Goal: Check status: Check status

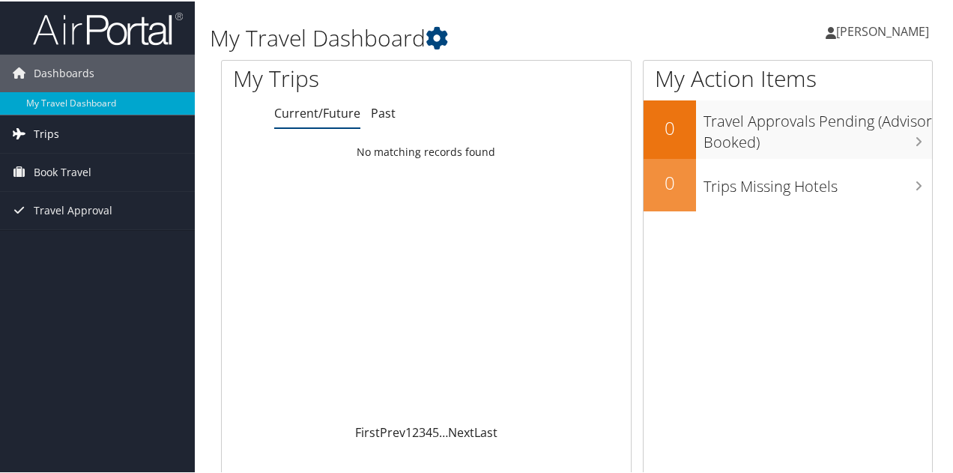
click at [40, 130] on span "Trips" at bounding box center [46, 132] width 25 height 37
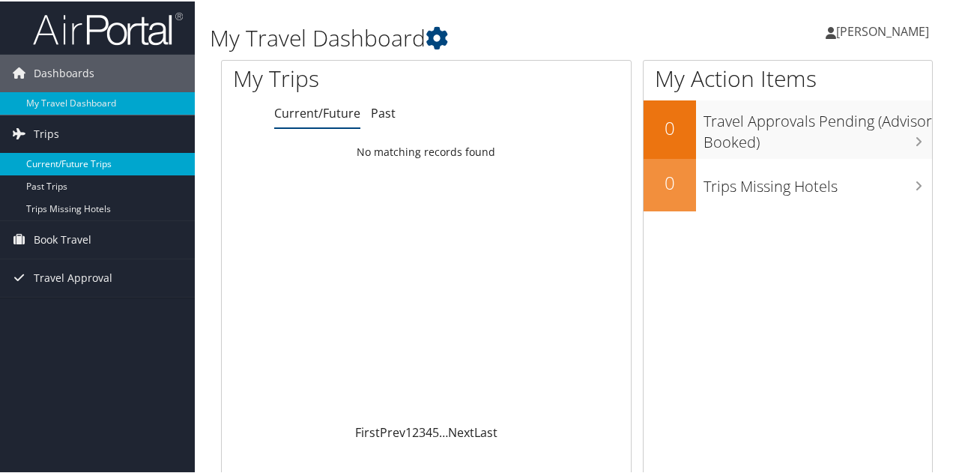
click at [68, 163] on link "Current/Future Trips" at bounding box center [97, 162] width 195 height 22
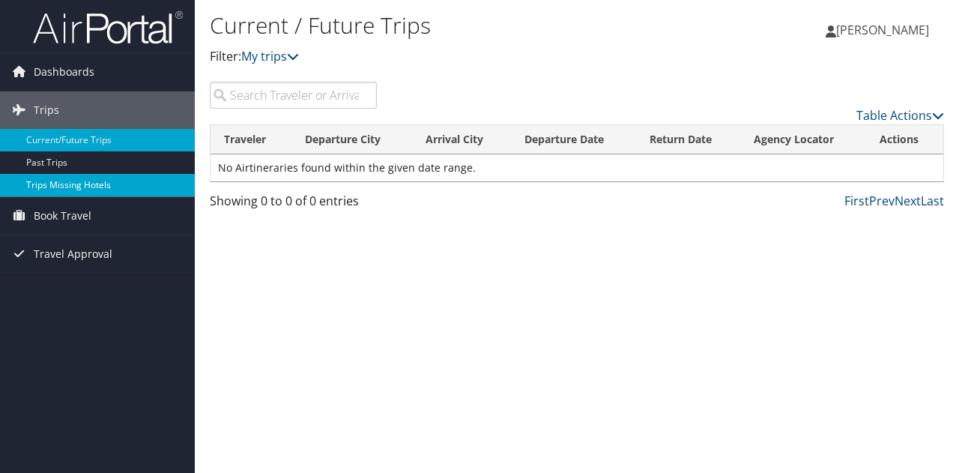
click at [50, 181] on link "Trips Missing Hotels" at bounding box center [97, 185] width 195 height 22
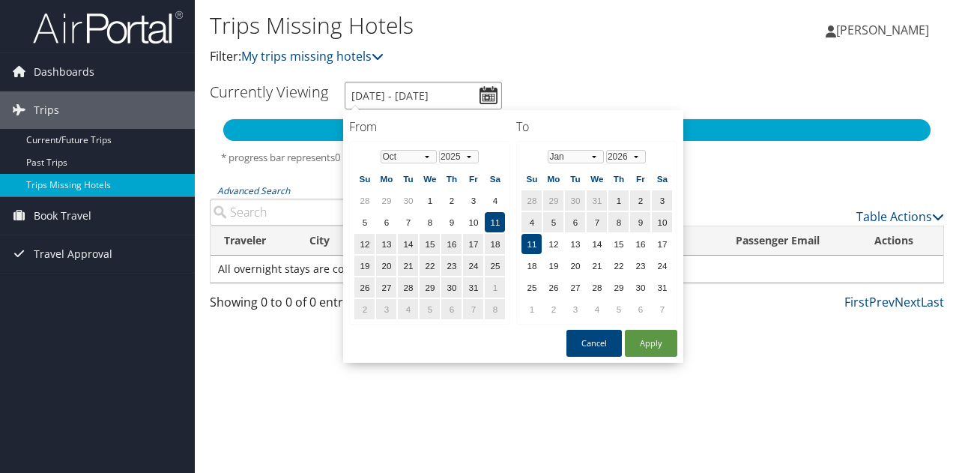
click at [496, 89] on input "10/11/2025 - 1/11/2026" at bounding box center [423, 96] width 157 height 28
click at [431, 199] on td "1" at bounding box center [430, 200] width 20 height 20
click at [365, 240] on td "12" at bounding box center [365, 244] width 20 height 20
click at [660, 341] on button "Apply" at bounding box center [651, 343] width 52 height 27
type input "10/12/2025 - 1/11/2026"
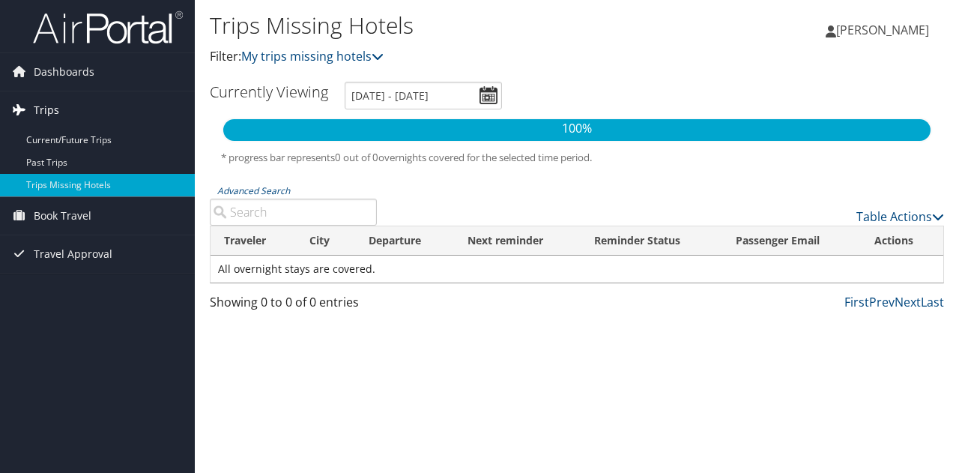
click at [54, 108] on span "Trips" at bounding box center [46, 109] width 25 height 37
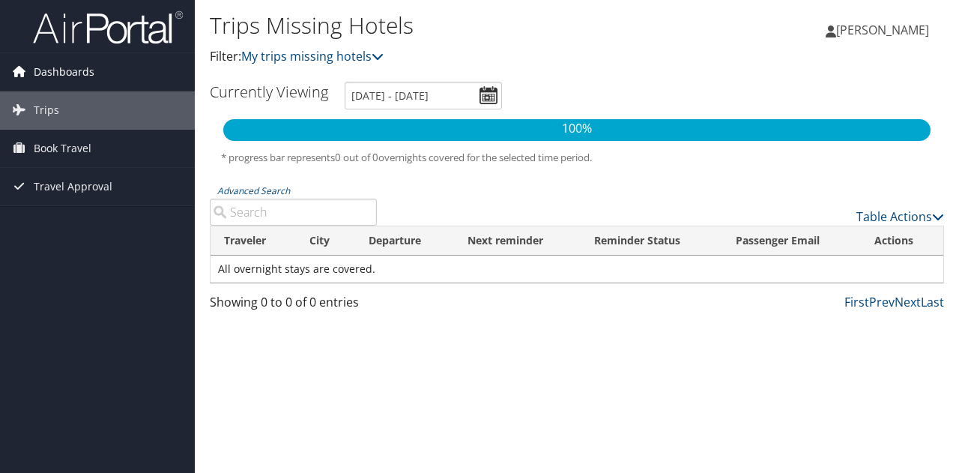
click at [63, 70] on span "Dashboards" at bounding box center [64, 71] width 61 height 37
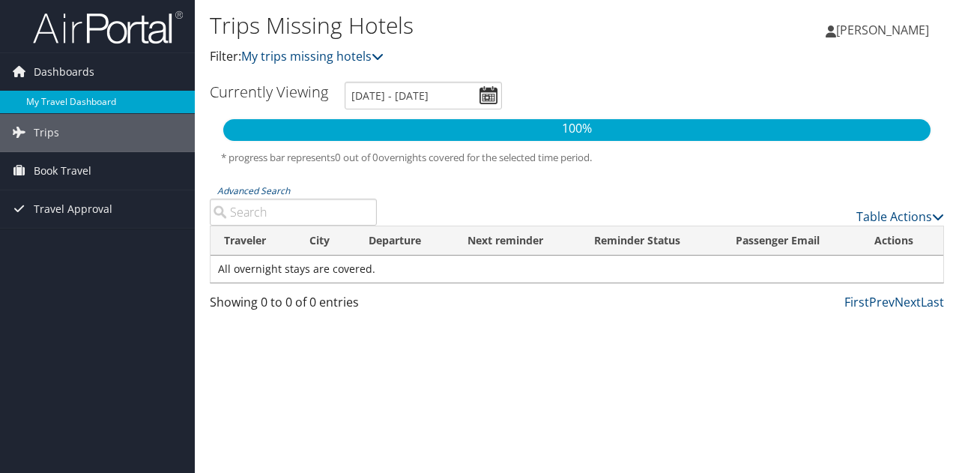
click at [57, 99] on link "My Travel Dashboard" at bounding box center [97, 102] width 195 height 22
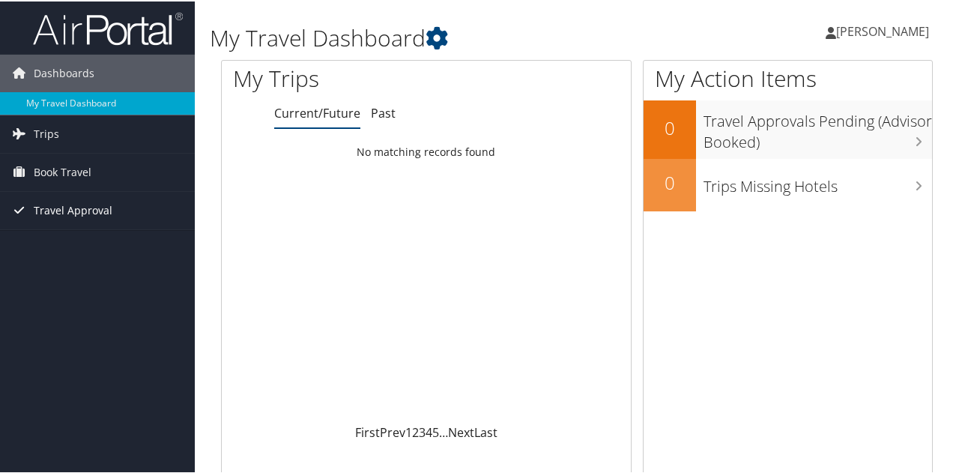
click at [67, 211] on span "Travel Approval" at bounding box center [73, 208] width 79 height 37
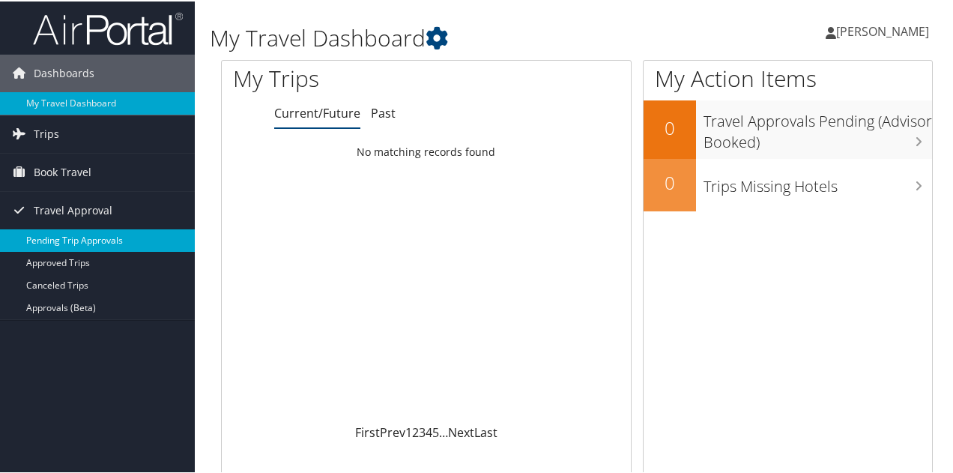
click at [68, 236] on link "Pending Trip Approvals" at bounding box center [97, 239] width 195 height 22
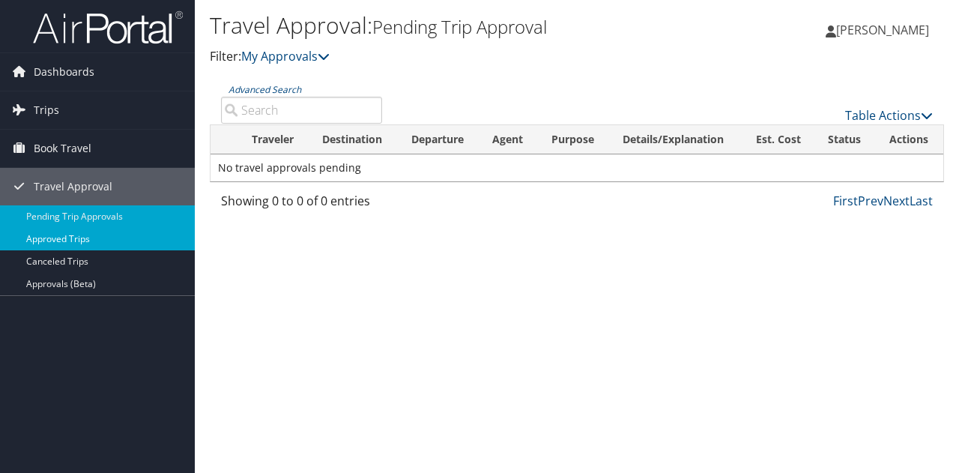
click at [60, 234] on link "Approved Trips" at bounding box center [97, 239] width 195 height 22
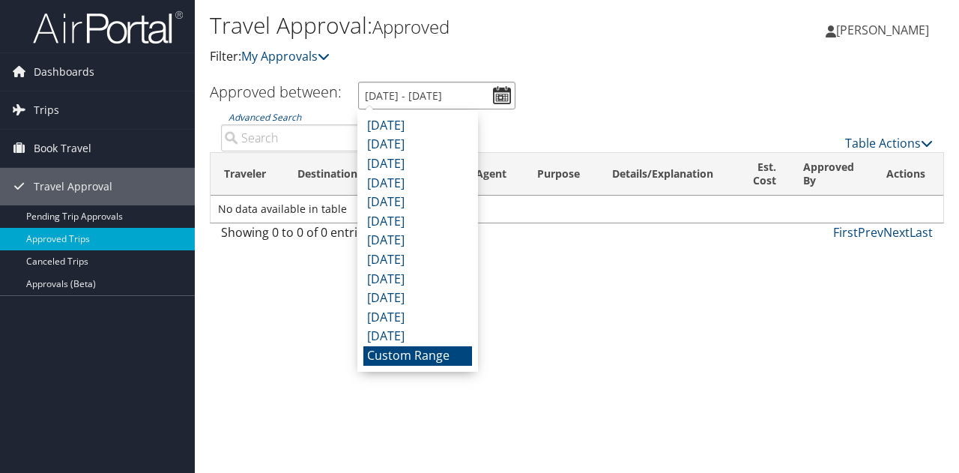
click at [498, 96] on input "9/11/2025 - 10/11/2025" at bounding box center [436, 96] width 157 height 28
click at [447, 94] on input "9/11/2025 - 10/11/2025" at bounding box center [436, 96] width 157 height 28
type input "9/11/2025 - 10/12/2025"
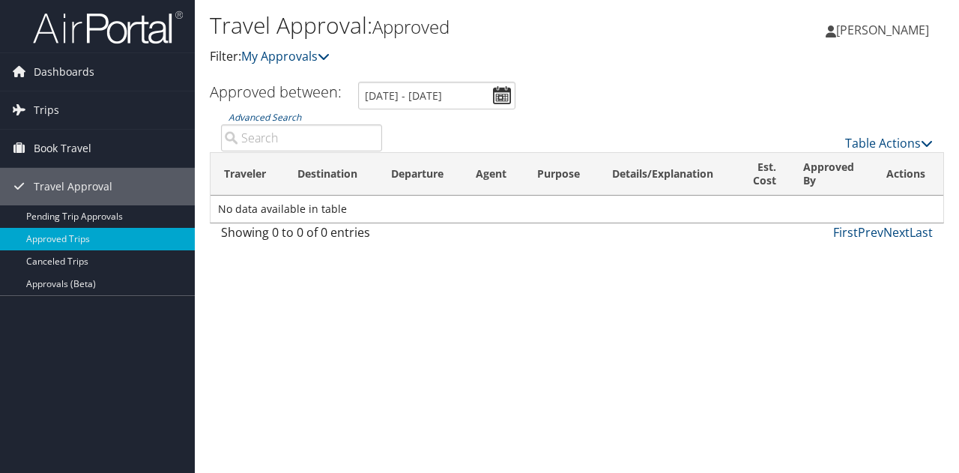
click at [556, 349] on div "Travel Approval: Approved Filter: My Approvals Charliette Roberson Charliette R…" at bounding box center [577, 236] width 765 height 473
click at [591, 122] on div "Table Actions" at bounding box center [669, 130] width 551 height 43
click at [328, 55] on icon at bounding box center [324, 56] width 12 height 12
click at [327, 173] on th "Destination" at bounding box center [330, 174] width 93 height 43
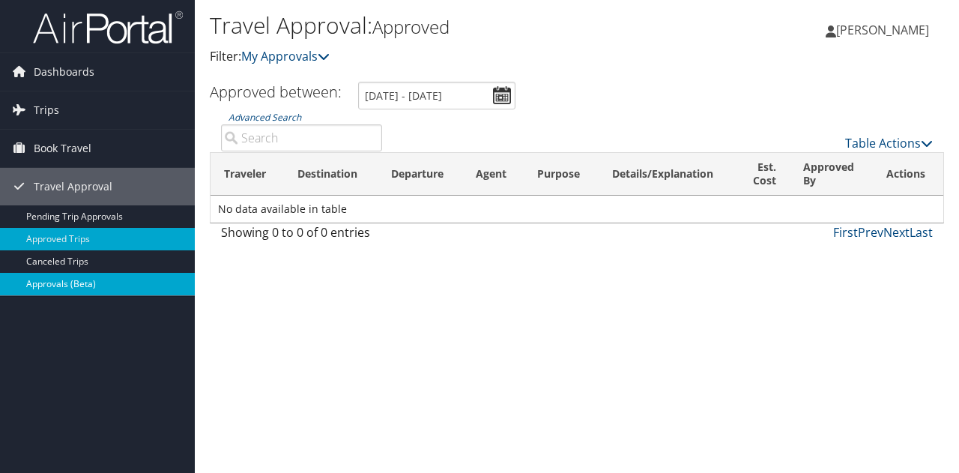
click at [71, 285] on link "Approvals (Beta)" at bounding box center [97, 284] width 195 height 22
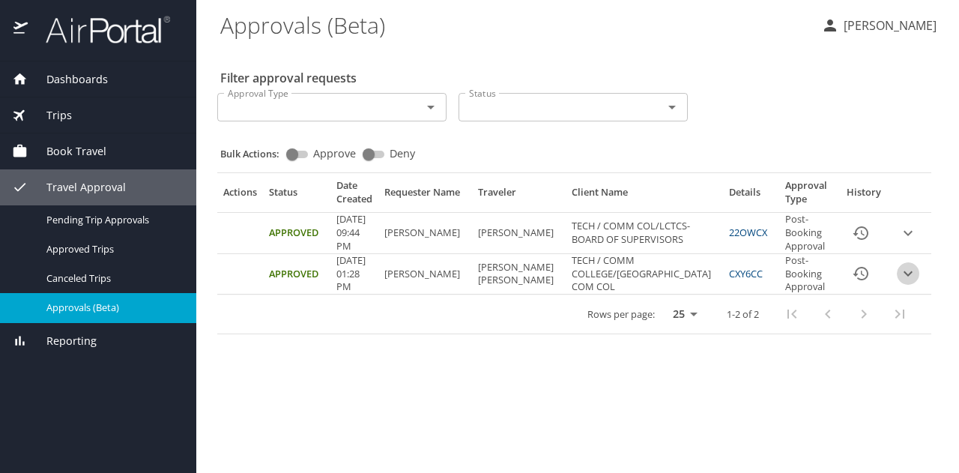
click at [911, 268] on icon "expand row" at bounding box center [908, 274] width 18 height 18
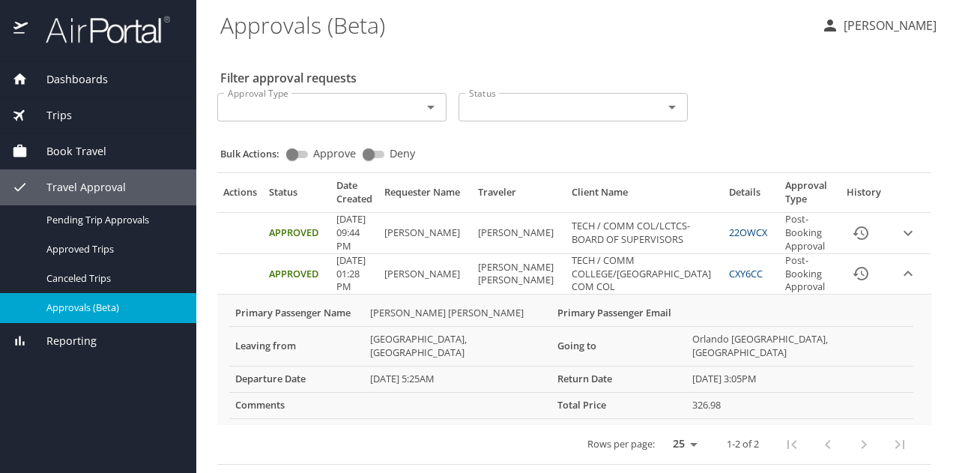
click at [729, 273] on link "CXY6CC" at bounding box center [746, 273] width 34 height 13
click at [373, 280] on PM "07/25/2025, 01:28 PM" at bounding box center [355, 274] width 48 height 40
click at [472, 276] on td "[PERSON_NAME]" at bounding box center [426, 274] width 94 height 40
click at [615, 274] on COL "TECH / COMM COLLEGE/RIVER PARISH COM COL" at bounding box center [644, 274] width 157 height 40
click at [791, 278] on Approval "Post-Booking Approval" at bounding box center [809, 274] width 58 height 40
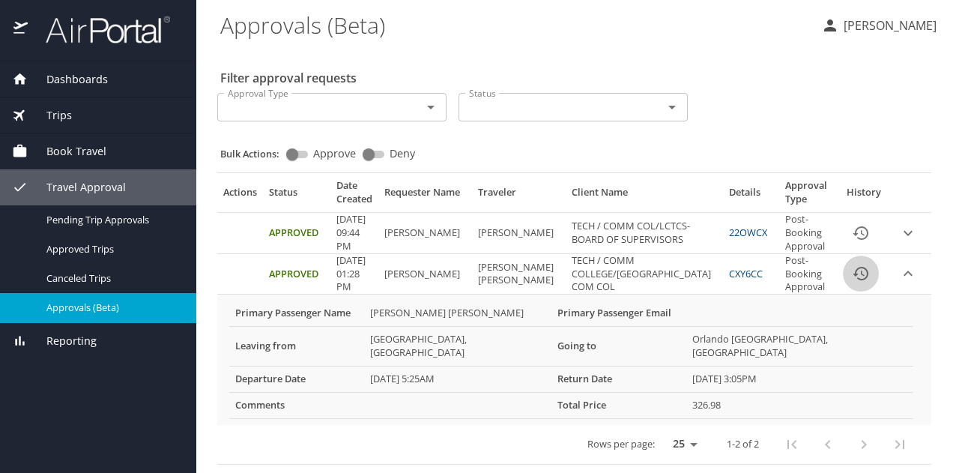
click at [857, 274] on icon "History" at bounding box center [861, 274] width 18 height 18
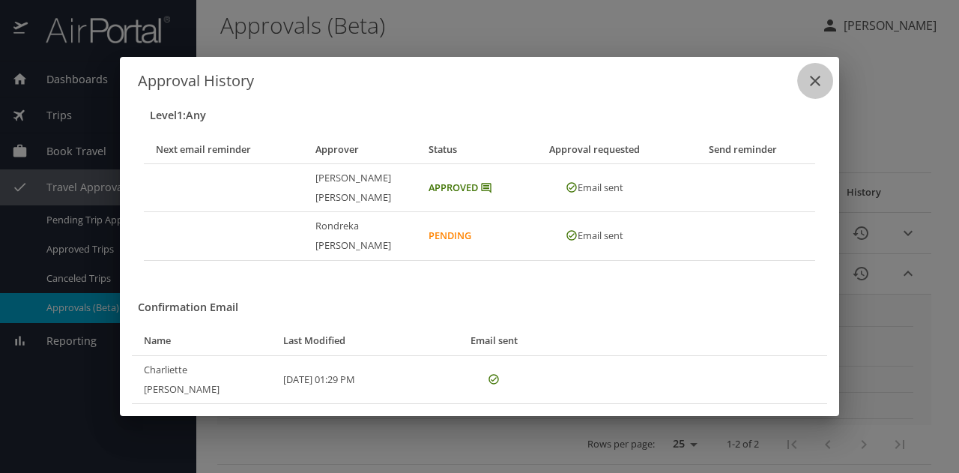
click at [812, 90] on icon "close" at bounding box center [815, 81] width 18 height 18
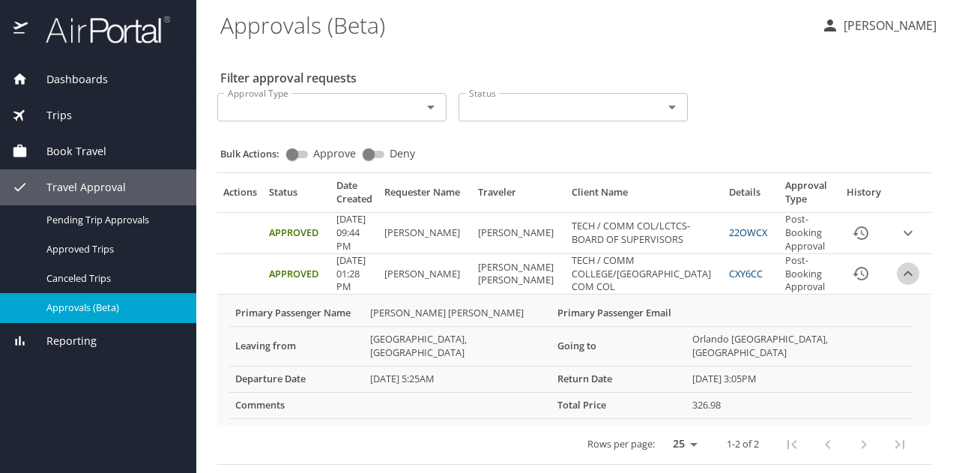
click at [907, 269] on icon "expand row" at bounding box center [908, 274] width 18 height 18
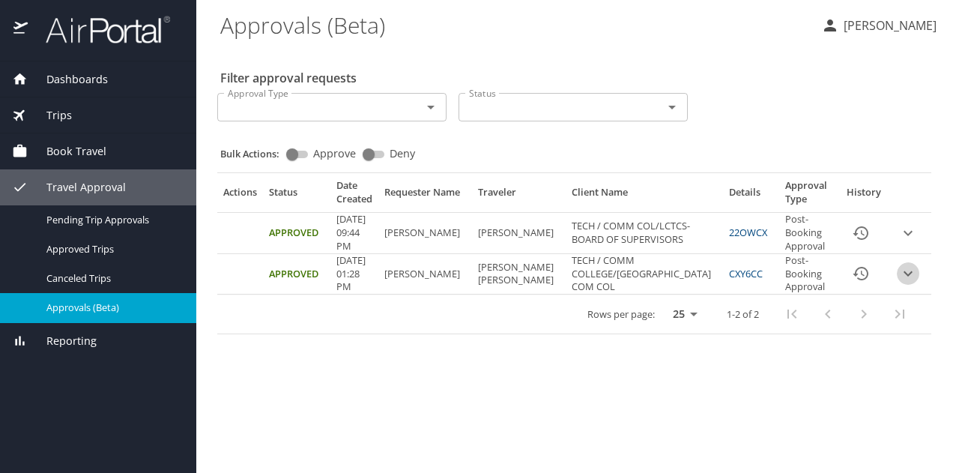
click at [907, 269] on icon "expand row" at bounding box center [908, 274] width 18 height 18
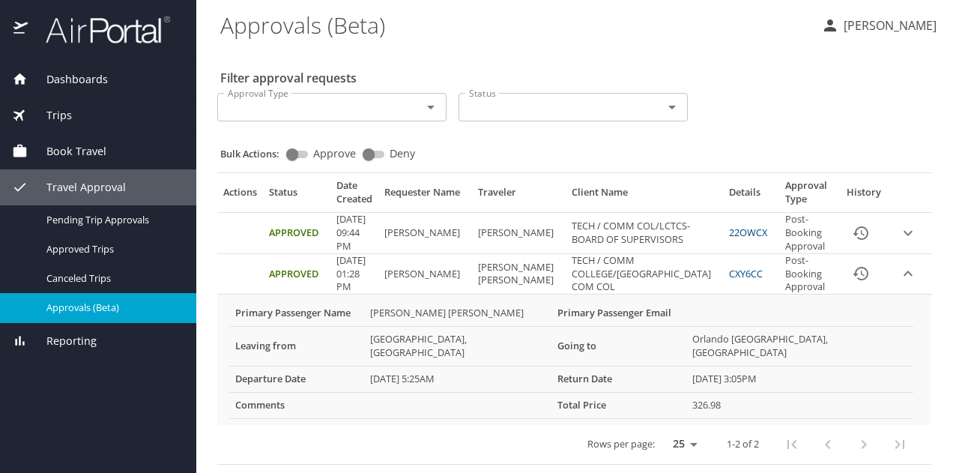
click at [729, 277] on link "CXY6CC" at bounding box center [746, 273] width 34 height 13
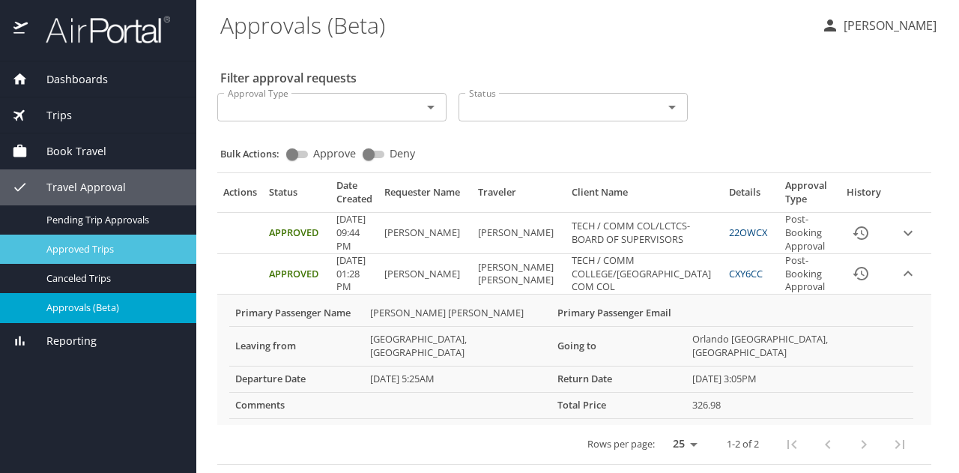
click at [88, 247] on span "Approved Trips" at bounding box center [112, 249] width 132 height 14
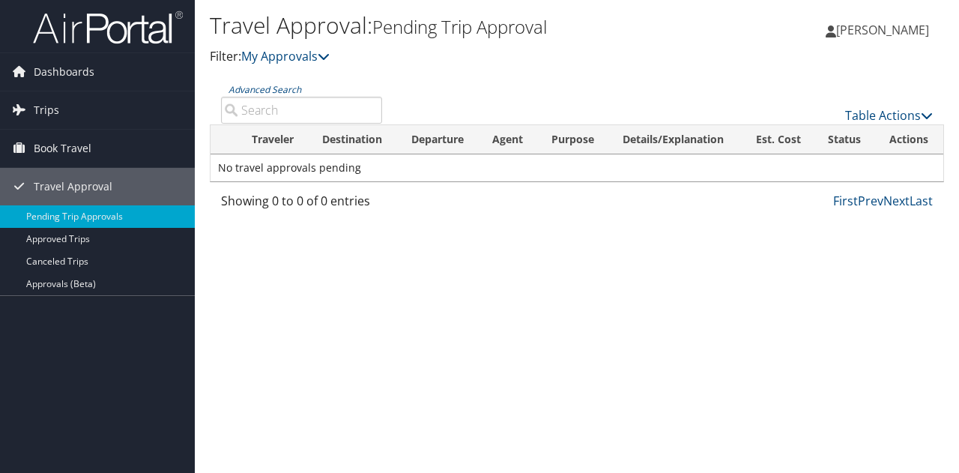
click at [273, 106] on input "Advanced Search" at bounding box center [301, 110] width 161 height 27
type input "cxy6cc"
click at [266, 89] on link "Advanced Search" at bounding box center [265, 89] width 73 height 13
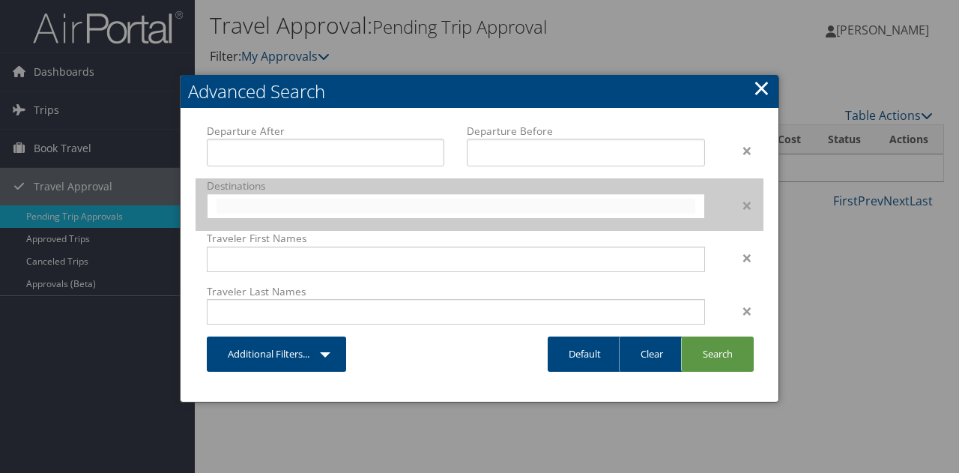
click at [303, 201] on input "text" at bounding box center [456, 206] width 479 height 15
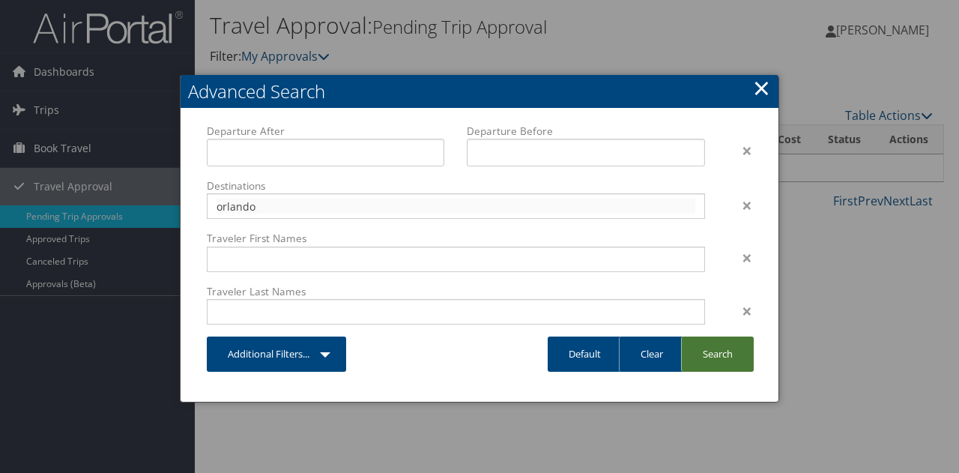
type input "orlando"
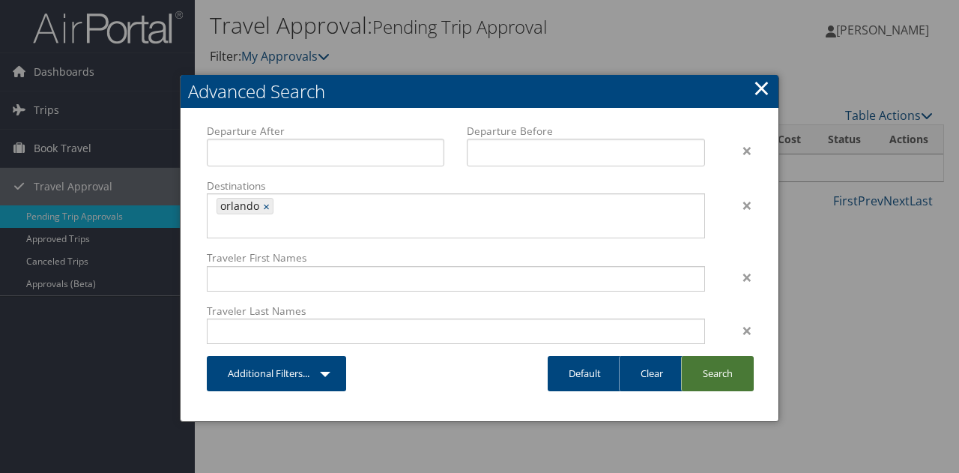
click at [717, 356] on link "Search" at bounding box center [717, 373] width 73 height 35
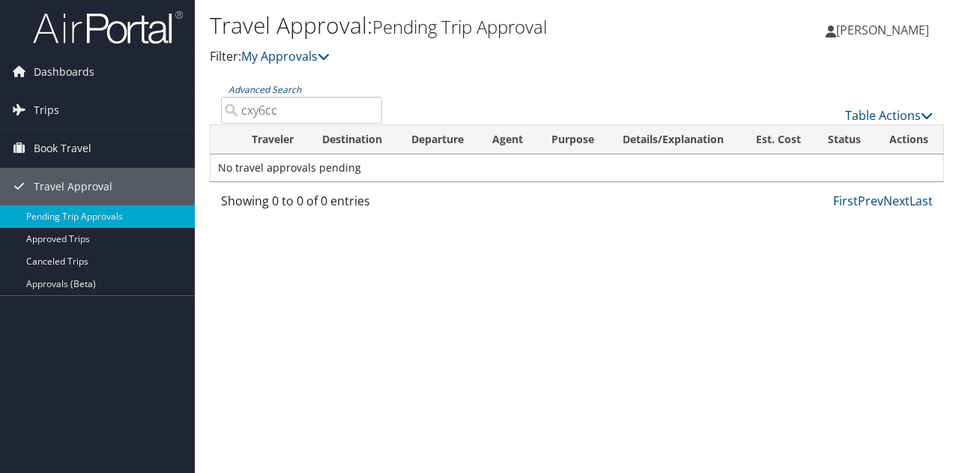
click at [323, 106] on input "cxy6cc" at bounding box center [301, 110] width 161 height 27
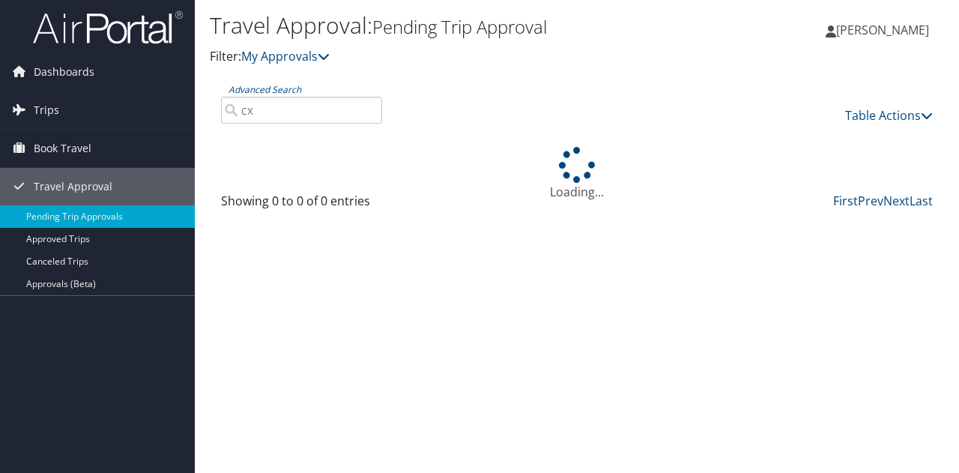
type input "c"
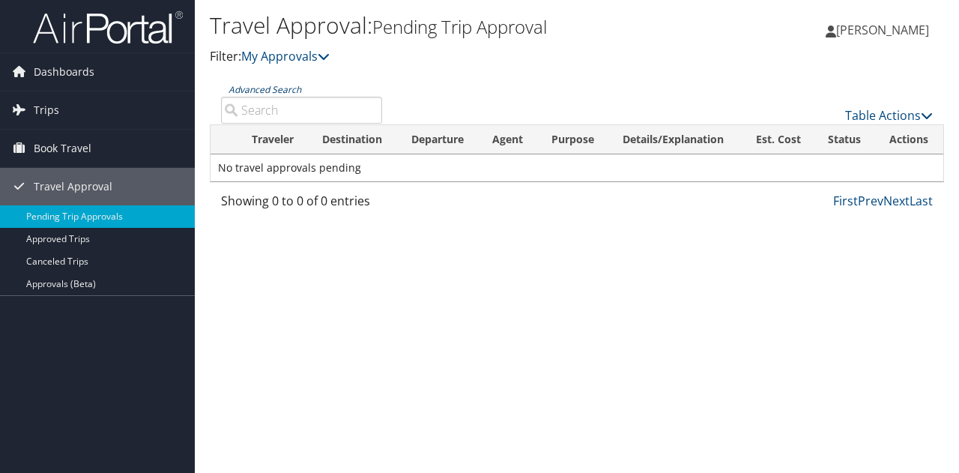
click at [277, 88] on link "Advanced Search" at bounding box center [265, 89] width 73 height 13
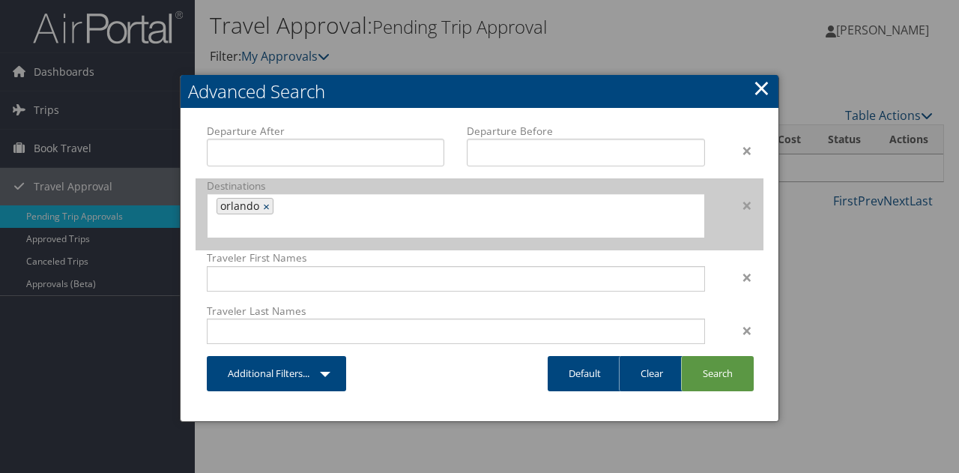
click at [265, 208] on link "×" at bounding box center [268, 206] width 10 height 15
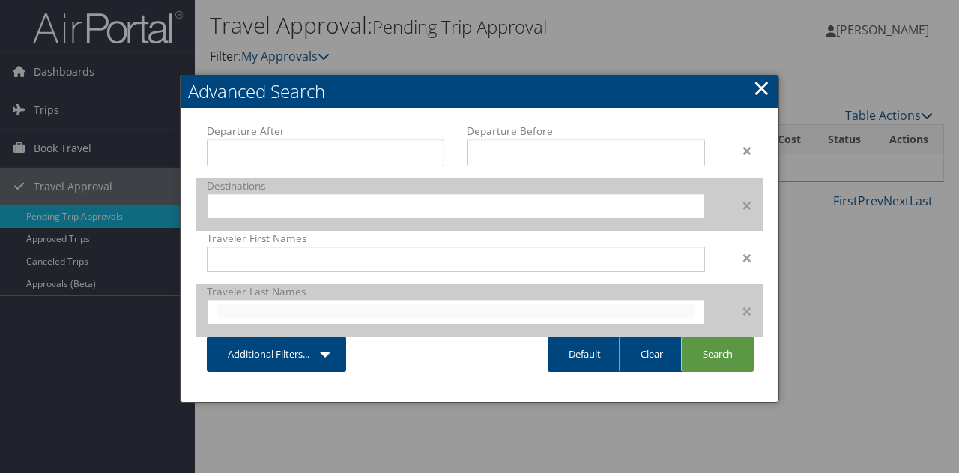
click at [264, 304] on input "text" at bounding box center [456, 311] width 479 height 15
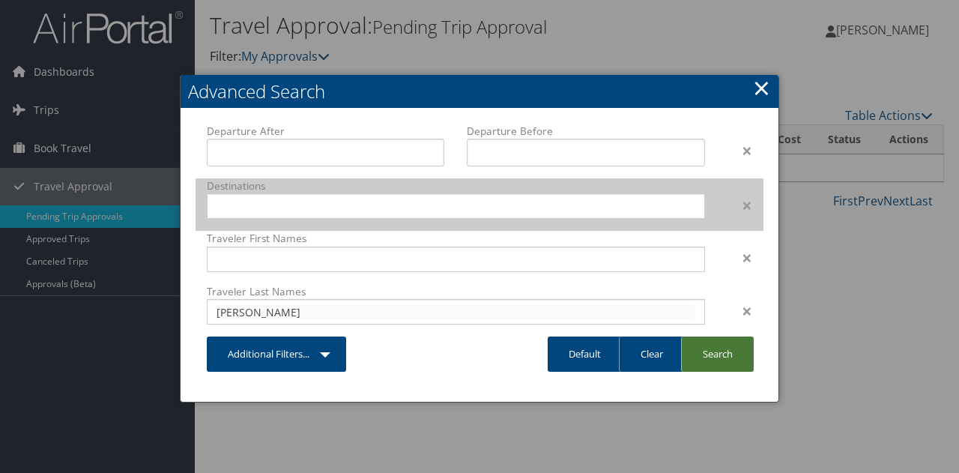
type input "roberson"
click at [718, 355] on link "Search" at bounding box center [717, 354] width 73 height 35
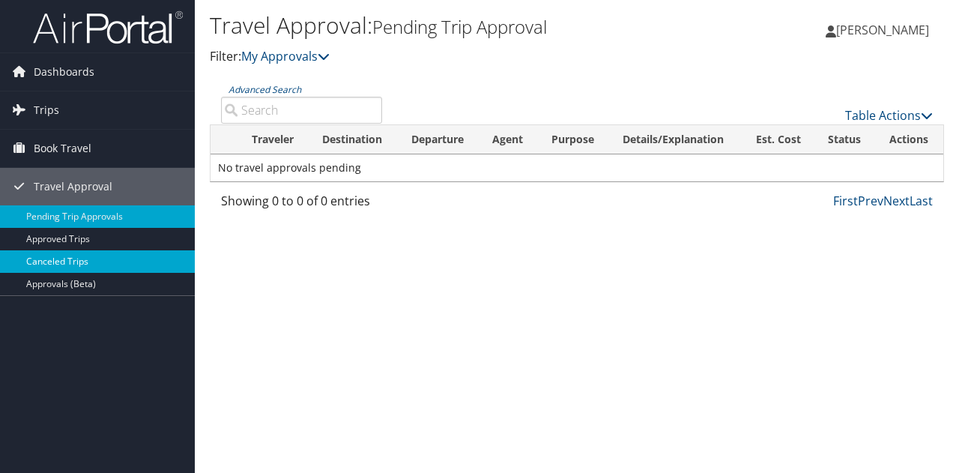
click at [56, 262] on link "Canceled Trips" at bounding box center [97, 261] width 195 height 22
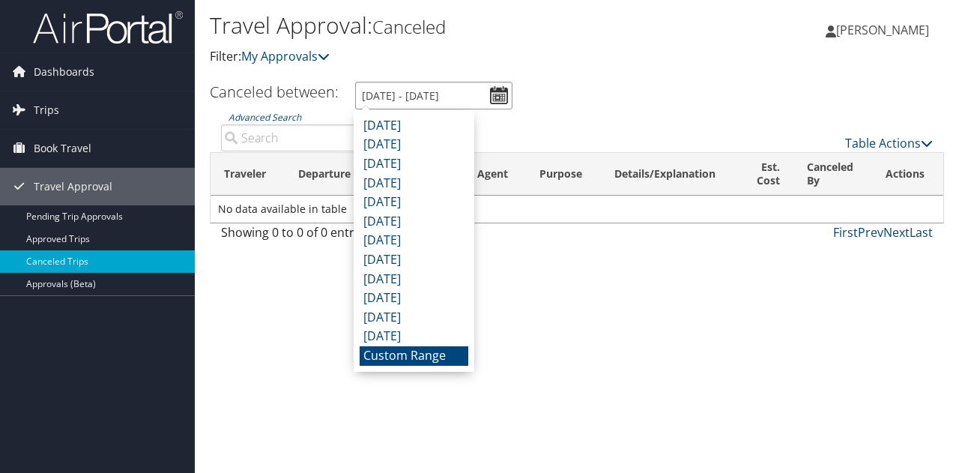
click at [397, 93] on input "9/11/2025 - 10/11/2025" at bounding box center [433, 96] width 157 height 28
click at [395, 185] on li "June 2025" at bounding box center [414, 183] width 109 height 19
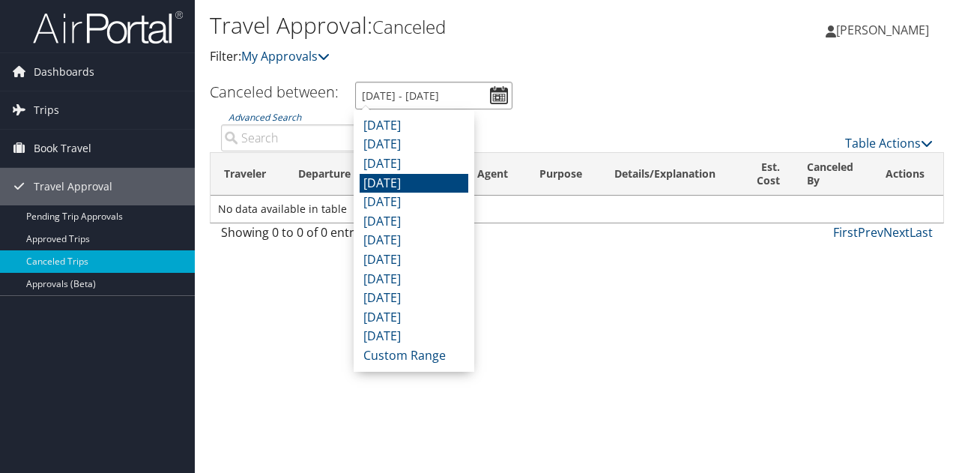
click at [453, 98] on input "6/1/2025 - 6/30/2025" at bounding box center [433, 96] width 157 height 28
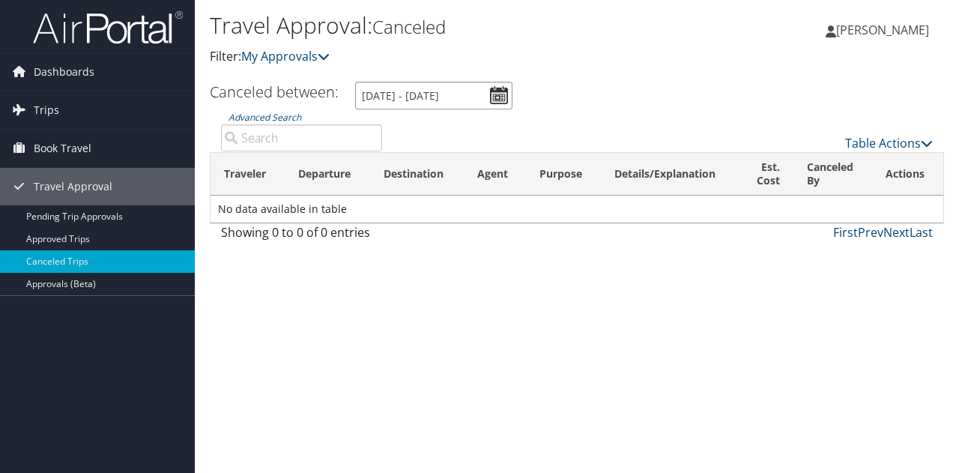
click at [419, 94] on input "6/1/2025 - 6/30/2025" at bounding box center [433, 96] width 157 height 28
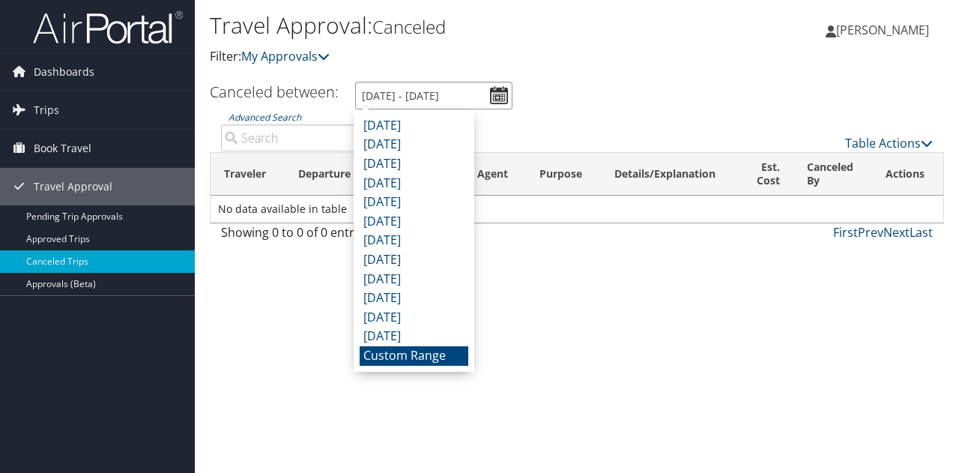
type input "6/1/2025 - 10/30/2025"
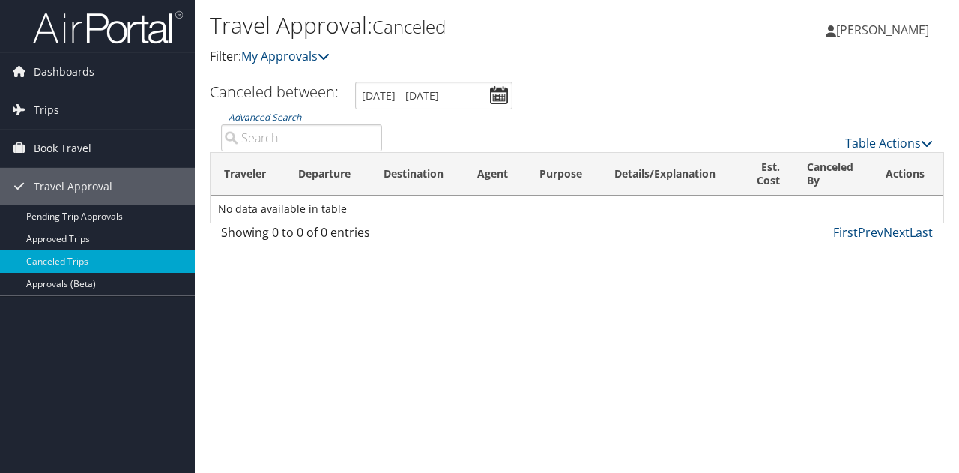
click at [669, 29] on div "Charliette Roberson Charliette Roberson My Settings Travel Agency Contacts View…" at bounding box center [799, 36] width 320 height 58
click at [501, 100] on input "6/1/2025 - 6/30/2025" at bounding box center [433, 96] width 157 height 28
click at [564, 95] on ul "Canceled between: 6/1/2025 - 6/30/2025" at bounding box center [568, 96] width 751 height 28
click at [70, 149] on span "Book Travel" at bounding box center [63, 148] width 58 height 37
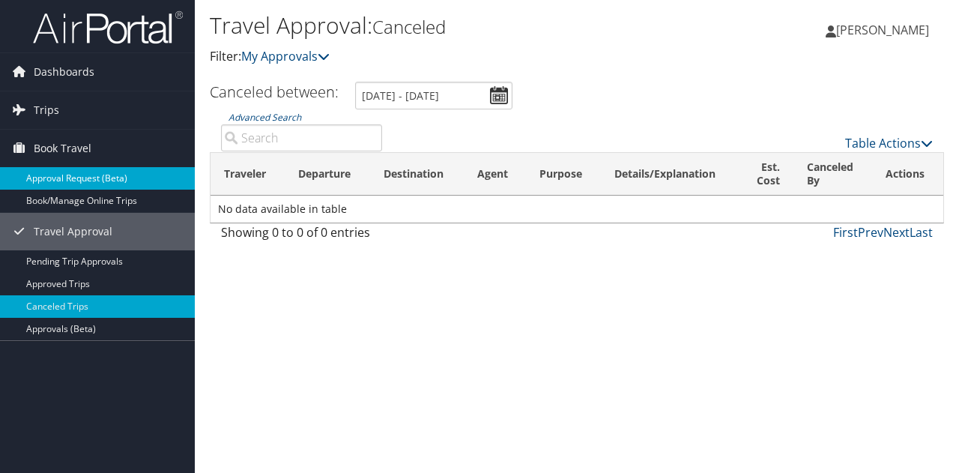
click at [79, 179] on link "Approval Request (Beta)" at bounding box center [97, 178] width 195 height 22
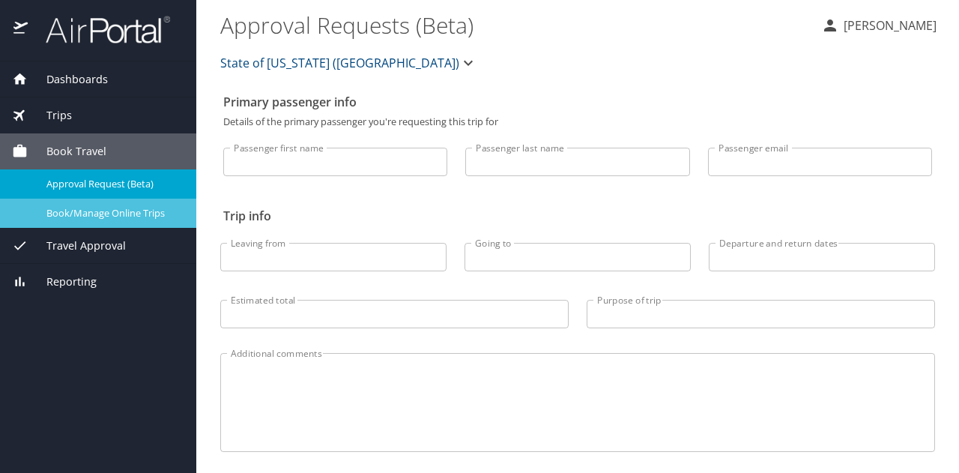
click at [94, 211] on span "Book/Manage Online Trips" at bounding box center [112, 213] width 132 height 14
